Goal: Transaction & Acquisition: Book appointment/travel/reservation

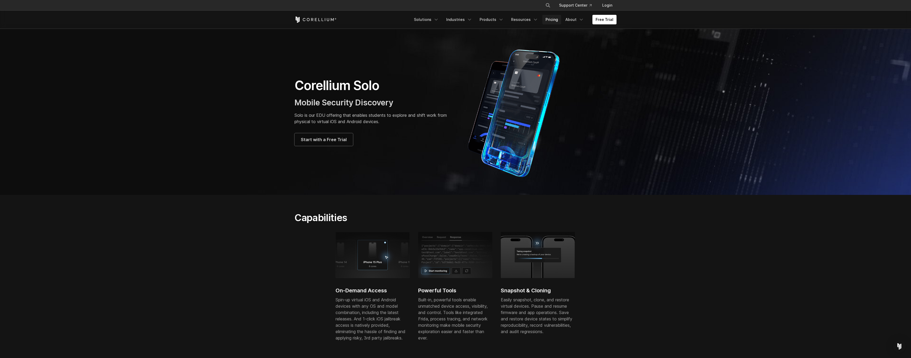
click at [559, 19] on link "Pricing" at bounding box center [551, 20] width 19 height 10
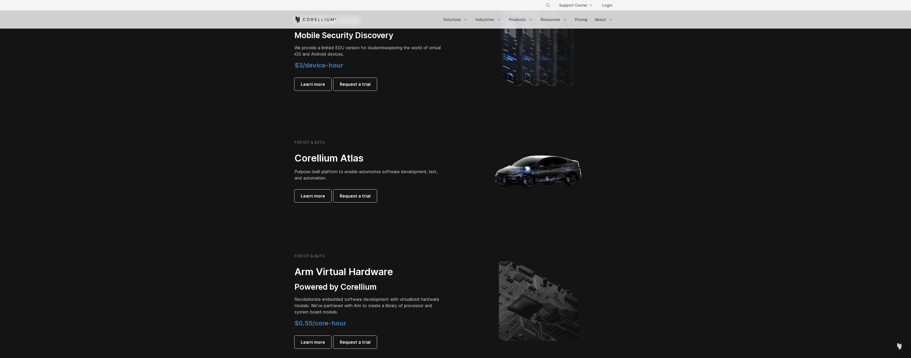
scroll to position [407, 0]
drag, startPoint x: 304, startPoint y: 302, endPoint x: 365, endPoint y: 313, distance: 61.8
click at [365, 314] on p "Revolutionize embedded software development with virtualized hardware models. W…" at bounding box center [368, 304] width 148 height 19
click at [365, 313] on p "Revolutionize embedded software development with virtualized hardware models. W…" at bounding box center [368, 304] width 148 height 19
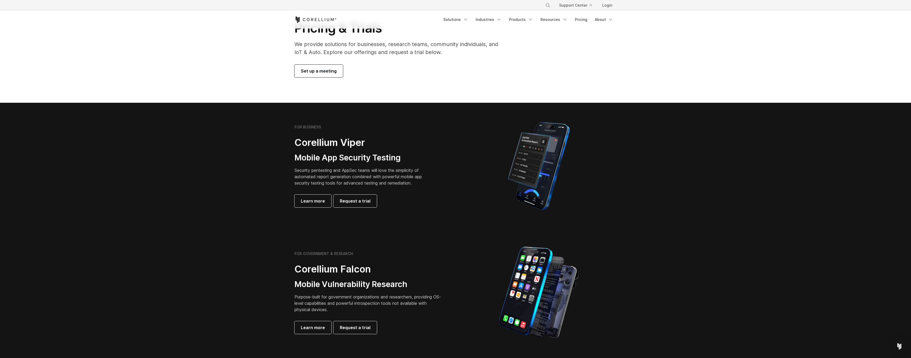
scroll to position [33, 0]
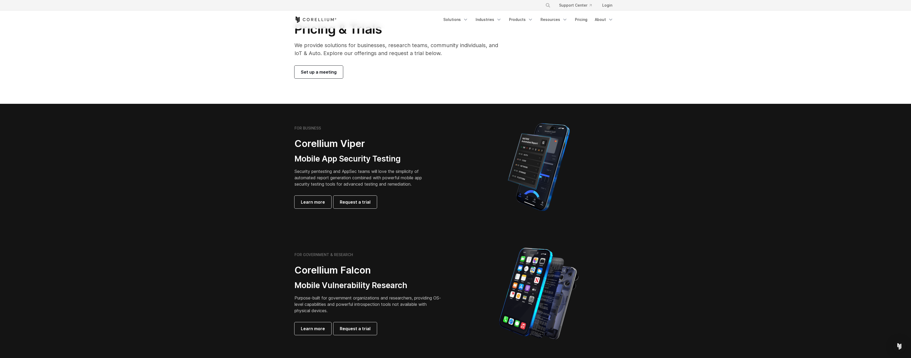
click at [305, 304] on p "Purpose-built for government organizations and researchers, providing OS-level …" at bounding box center [368, 304] width 148 height 19
click at [337, 302] on p "Purpose-built for government organizations and researchers, providing OS-level …" at bounding box center [368, 304] width 148 height 19
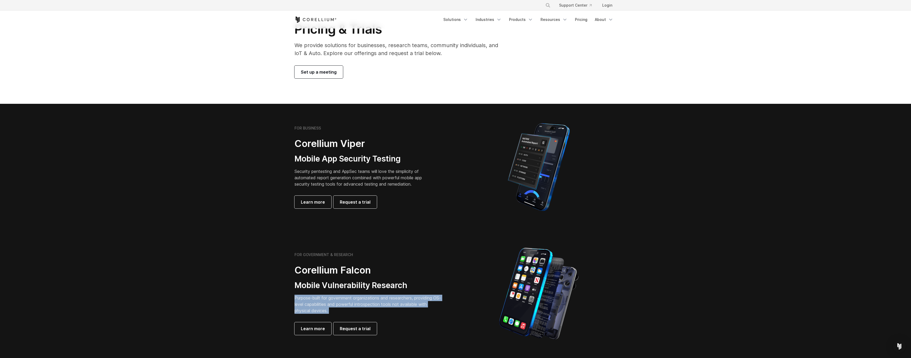
click at [362, 302] on p "Purpose-built for government organizations and researchers, providing OS-level …" at bounding box center [368, 304] width 148 height 19
click at [386, 303] on p "Purpose-built for government organizations and researchers, providing OS-level …" at bounding box center [368, 304] width 148 height 19
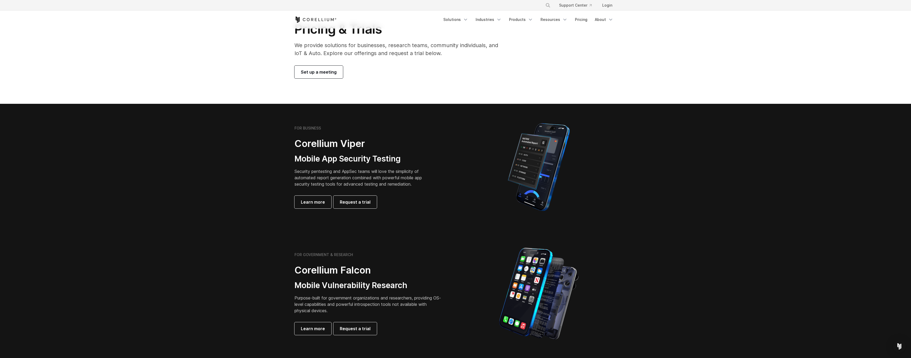
click at [402, 304] on p "Purpose-built for government organizations and researchers, providing OS-level …" at bounding box center [368, 304] width 148 height 19
click at [420, 305] on p "Purpose-built for government organizations and researchers, providing OS-level …" at bounding box center [368, 304] width 148 height 19
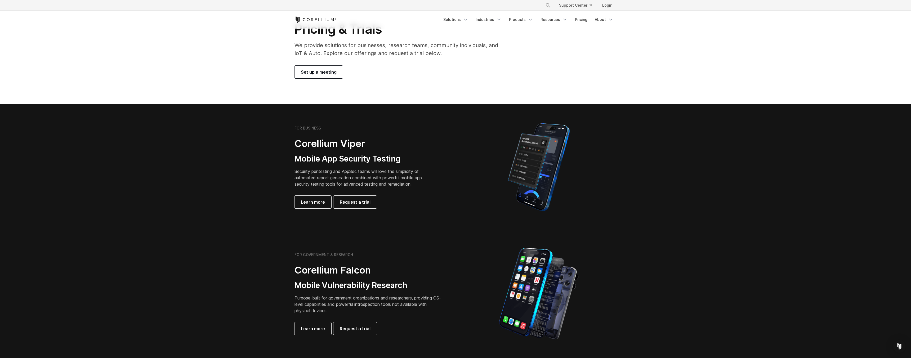
click at [389, 303] on p "Purpose-built for government organizations and researchers, providing OS-level …" at bounding box center [368, 304] width 148 height 19
click at [310, 333] on link "Learn more" at bounding box center [312, 328] width 37 height 13
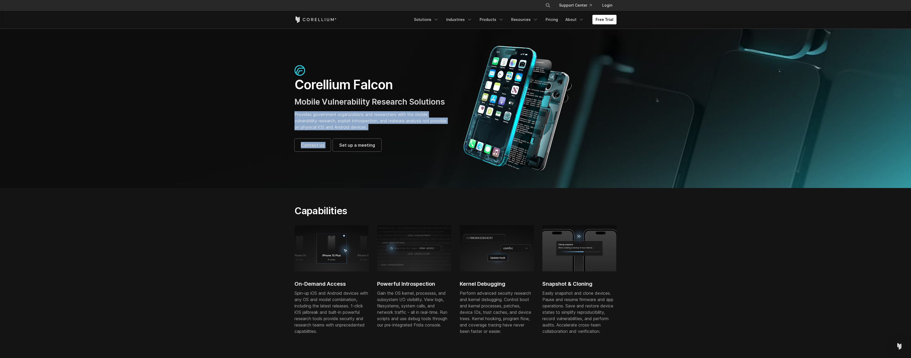
drag, startPoint x: 293, startPoint y: 114, endPoint x: 378, endPoint y: 129, distance: 85.7
click at [378, 130] on div "Corellium Falcon Mobile Vulnerability Research Solutions Provides government or…" at bounding box center [372, 108] width 166 height 86
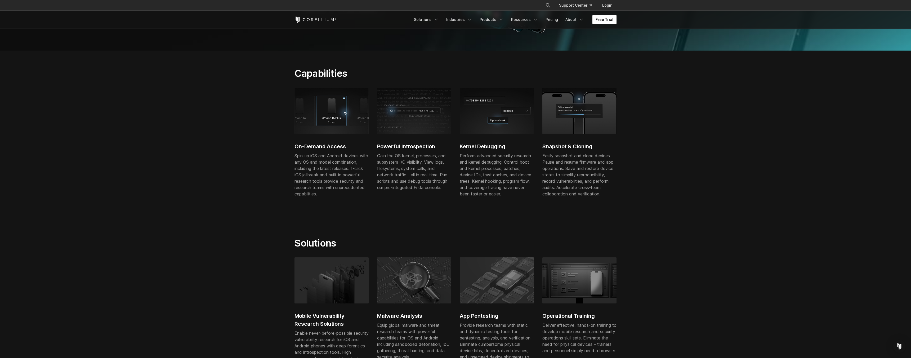
scroll to position [140, 0]
drag, startPoint x: 294, startPoint y: 153, endPoint x: 360, endPoint y: 151, distance: 66.0
click at [360, 152] on div "Spin-up iOS and Android devices with any OS and model combination, including th…" at bounding box center [331, 172] width 74 height 44
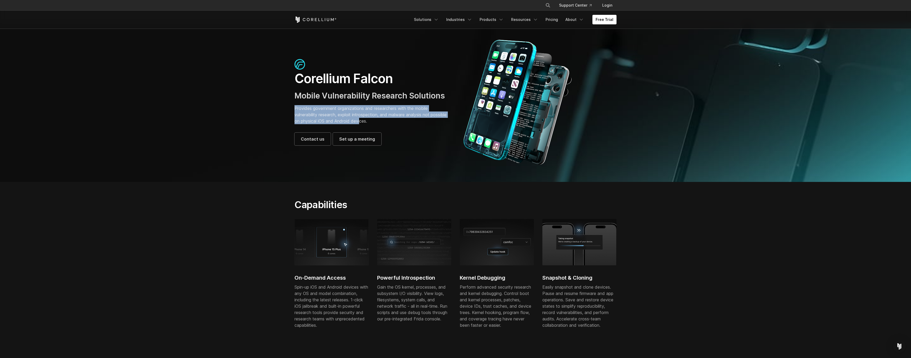
scroll to position [0, 0]
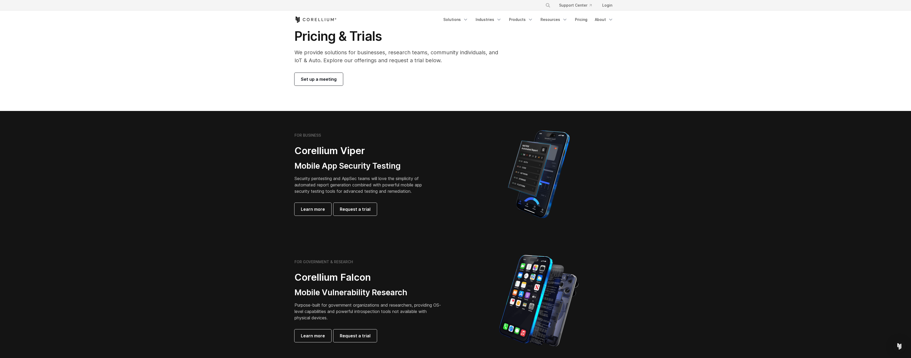
scroll to position [25, 0]
click at [347, 164] on h3 "Mobile App Security Testing" at bounding box center [362, 166] width 136 height 10
click at [343, 182] on p "Security pentesting and AppSec teams will love the simplicity of automated repo…" at bounding box center [362, 185] width 136 height 19
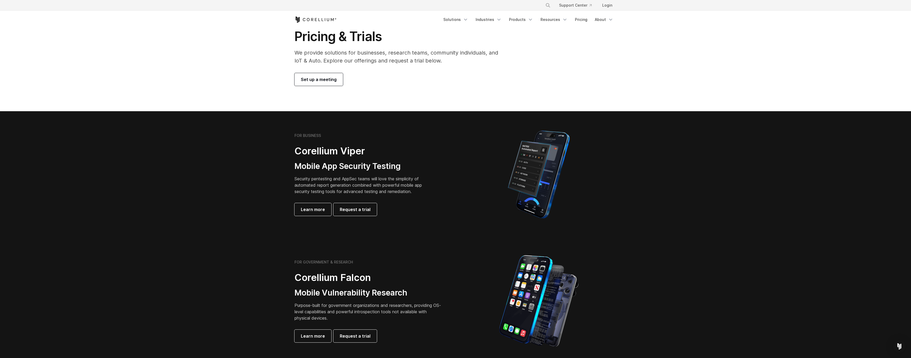
scroll to position [0, 0]
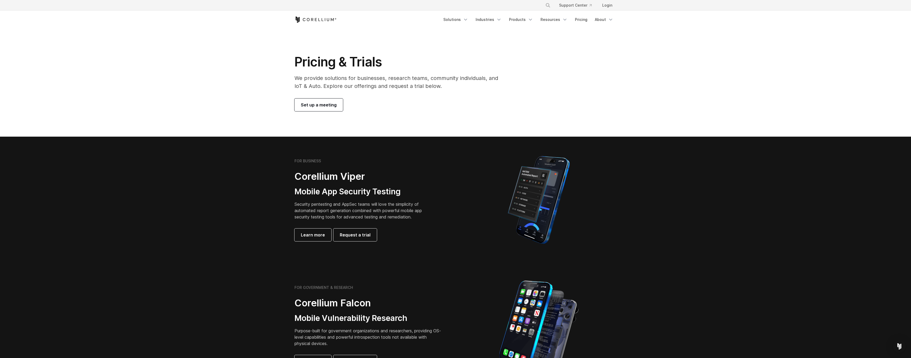
click at [318, 107] on span "Set up a meeting" at bounding box center [319, 105] width 36 height 6
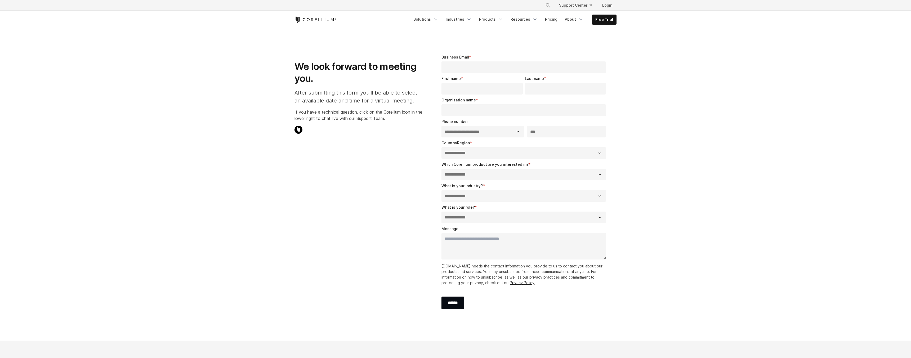
select select "**"
